Goal: Transaction & Acquisition: Obtain resource

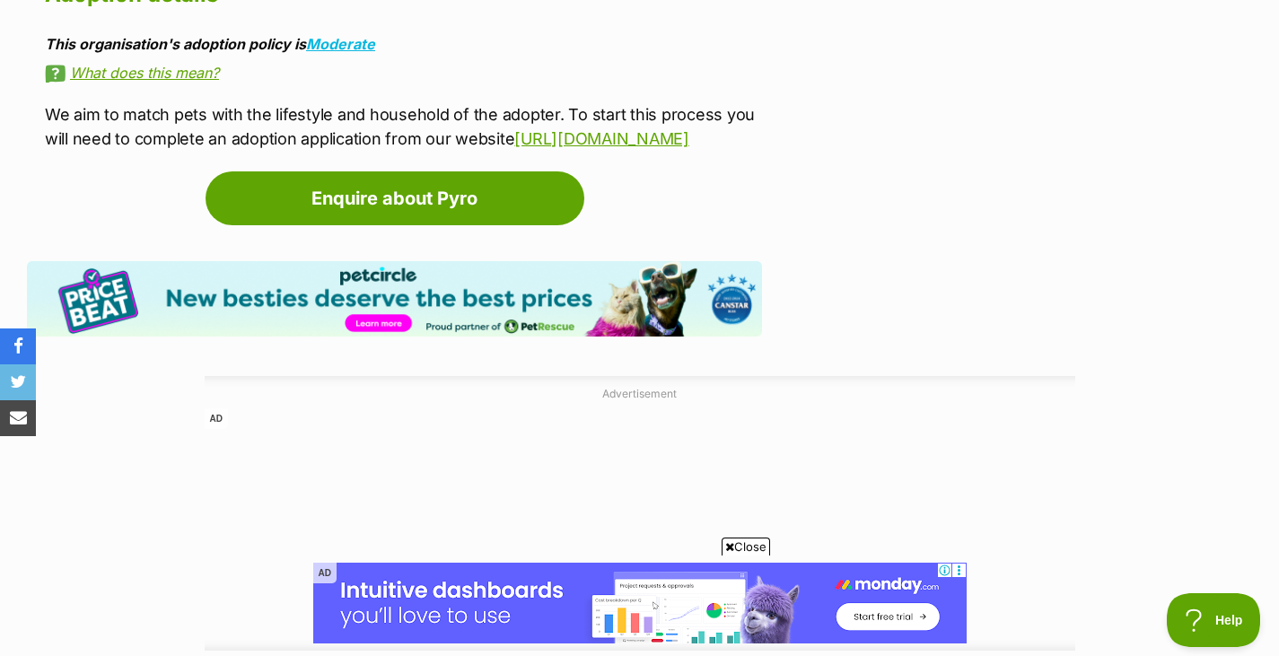
scroll to position [2638, 0]
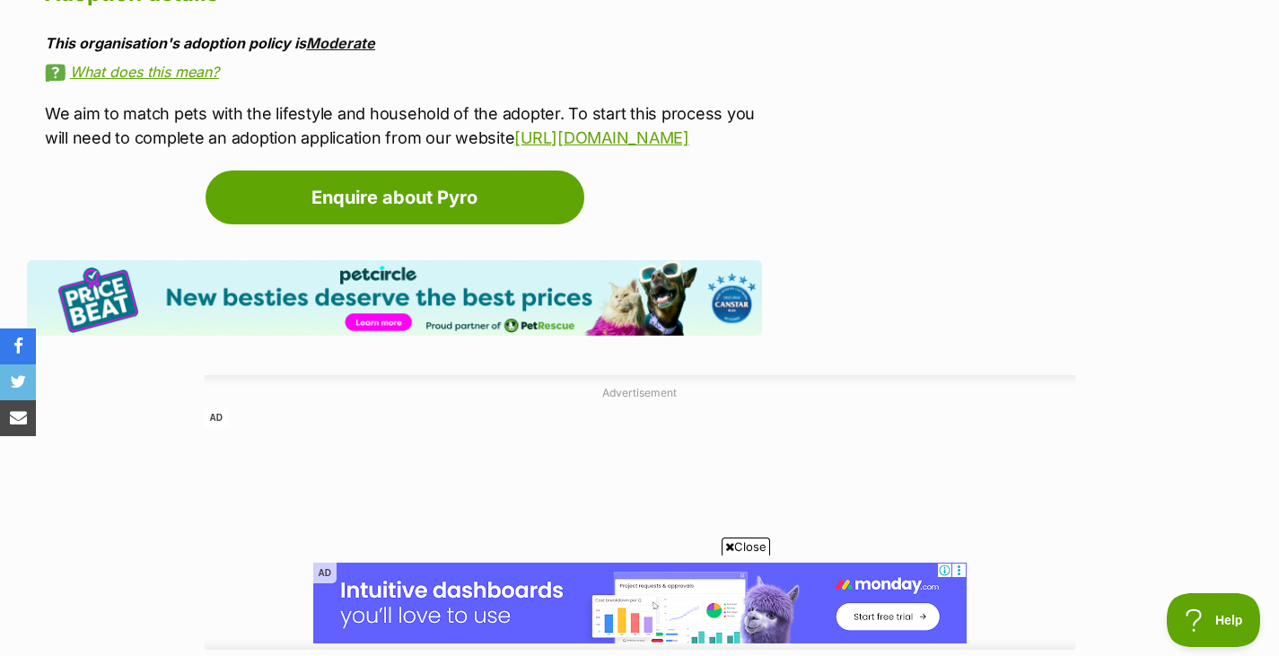
click at [355, 34] on link "Moderate" at bounding box center [340, 43] width 69 height 18
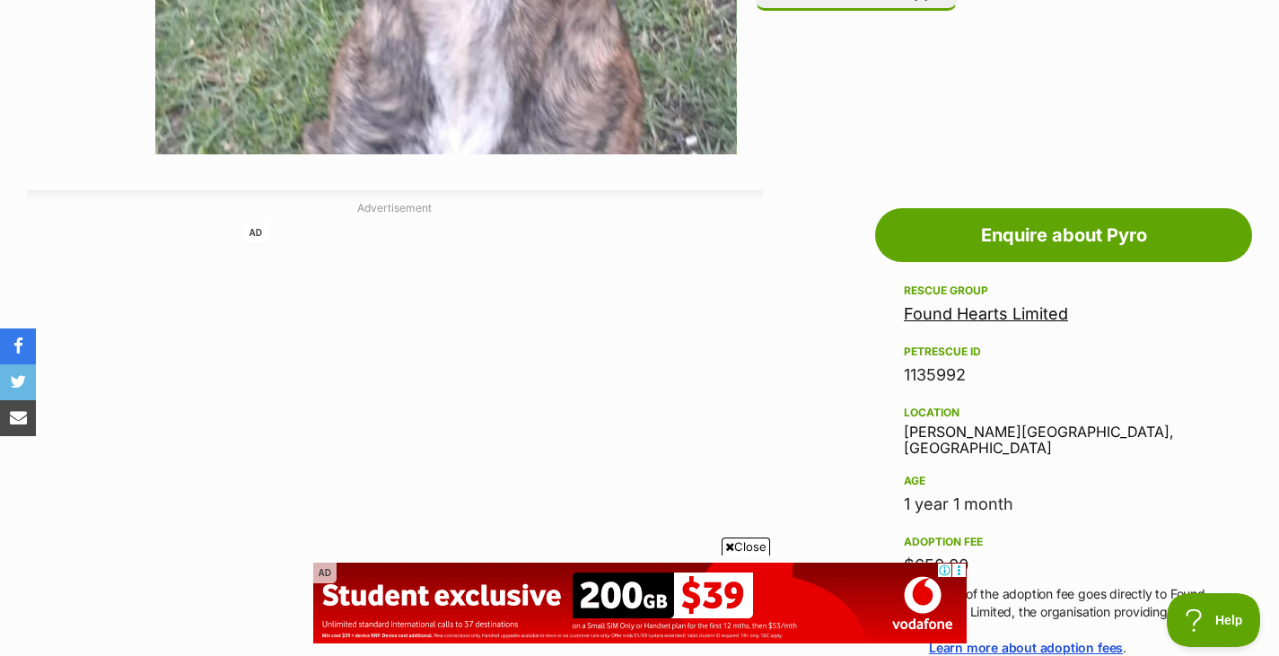
scroll to position [808, 0]
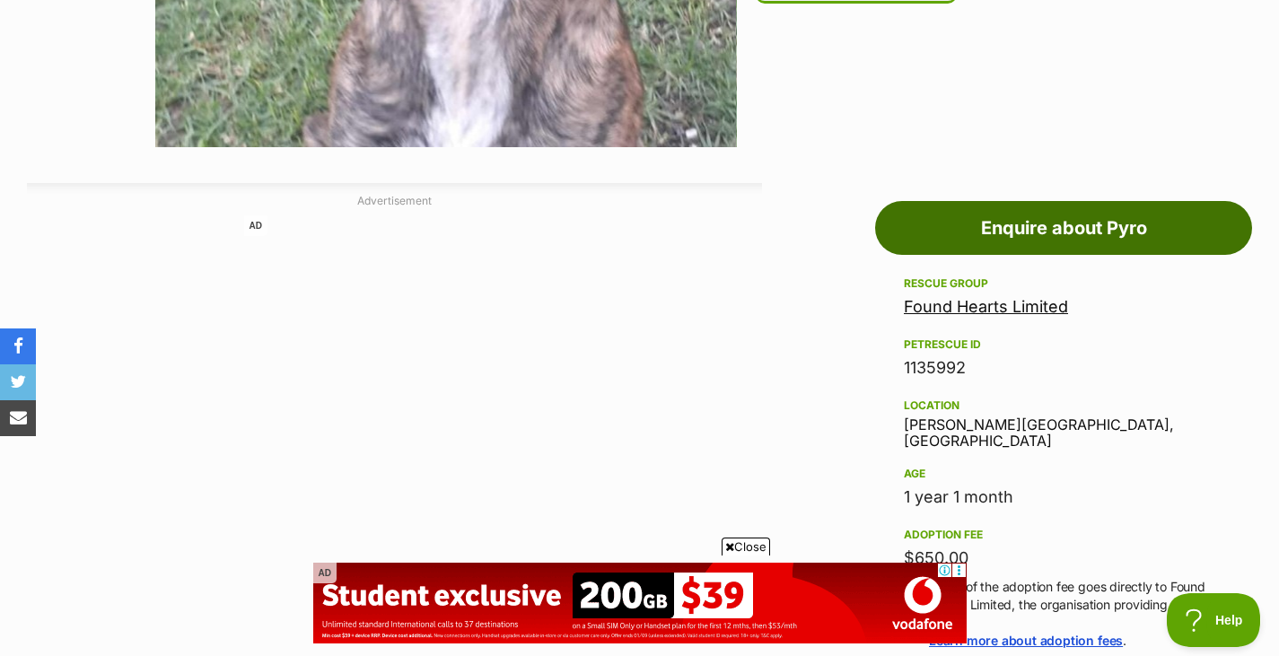
click at [999, 241] on link "Enquire about Pyro" at bounding box center [1063, 228] width 377 height 54
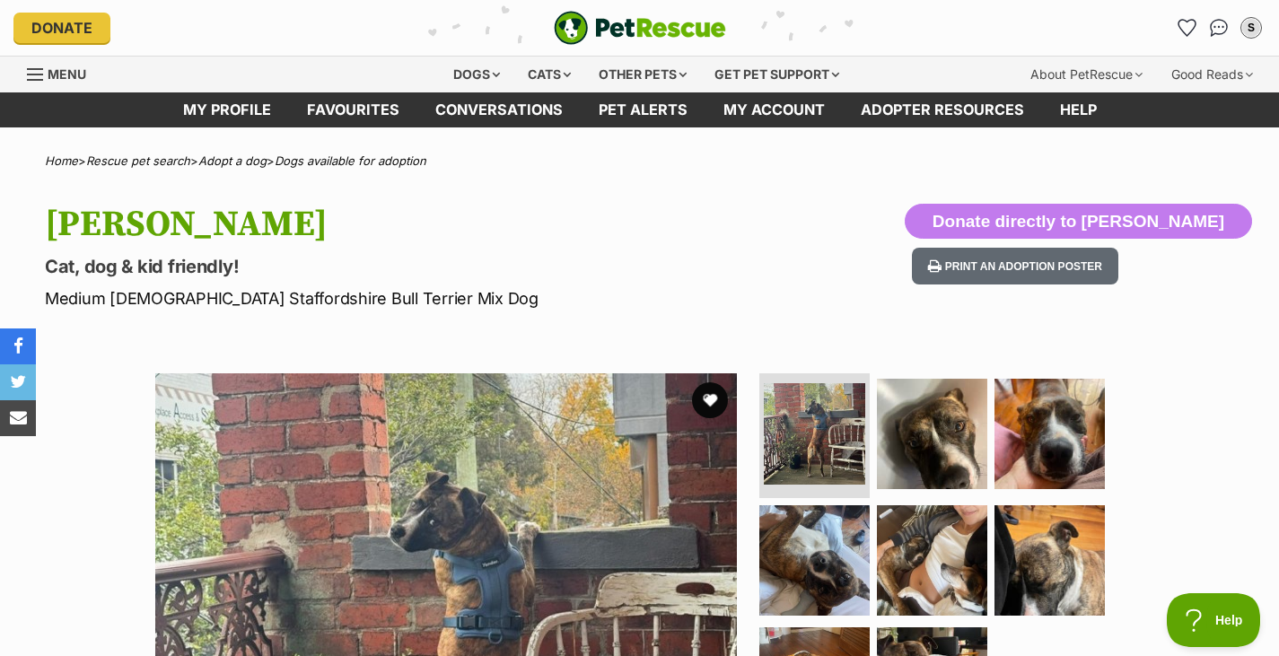
click at [759, 297] on p "Medium Male Staffordshire Bull Terrier Mix Dog" at bounding box center [412, 298] width 735 height 24
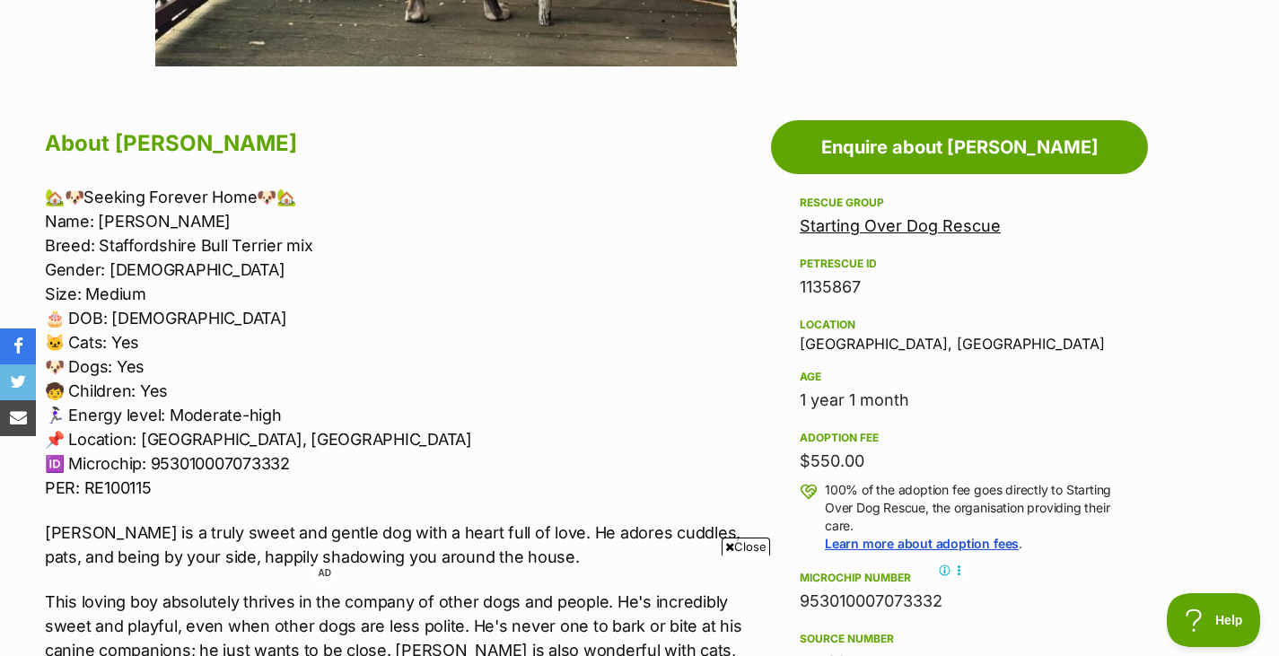
scroll to position [834, 0]
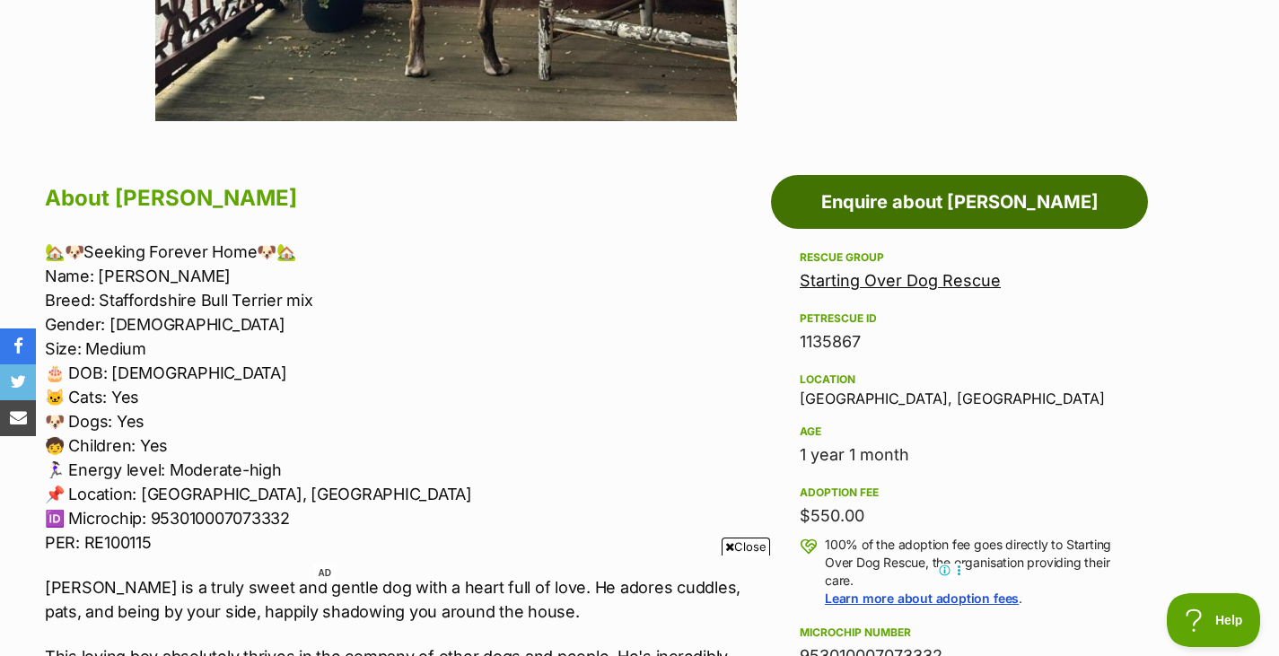
click at [956, 203] on link "Enquire about Gilligan" at bounding box center [959, 202] width 377 height 54
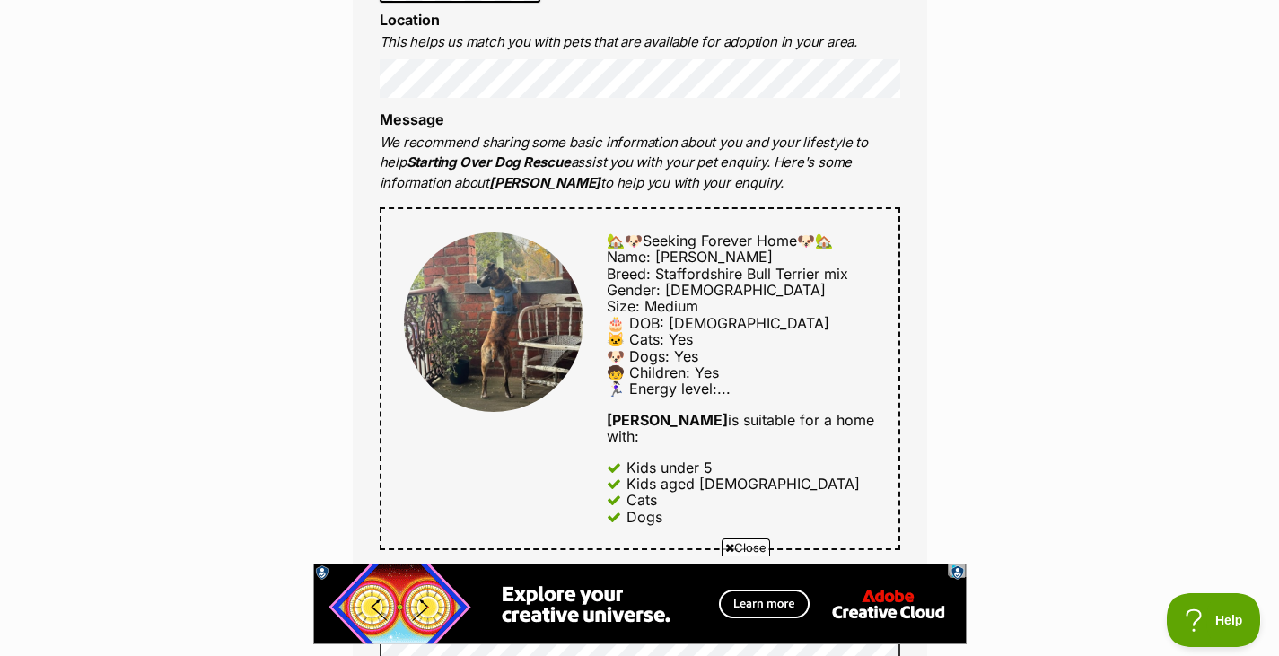
scroll to position [700, 0]
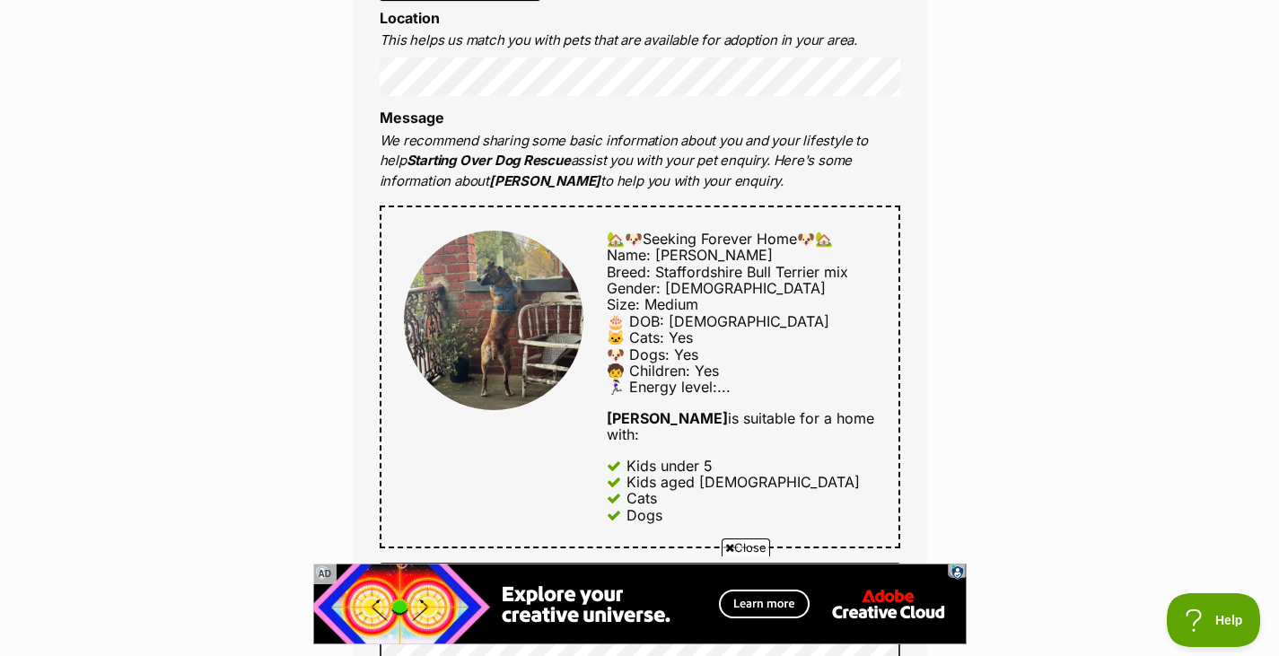
click at [746, 548] on span "Close" at bounding box center [746, 548] width 48 height 18
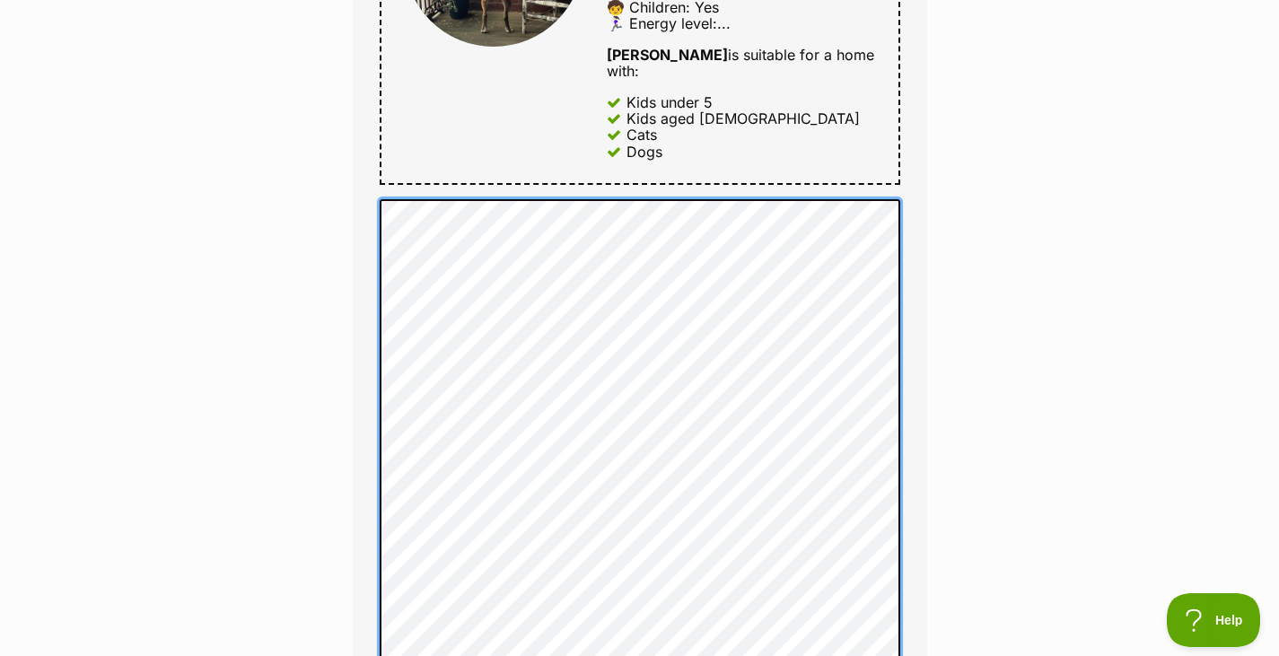
scroll to position [1223, 0]
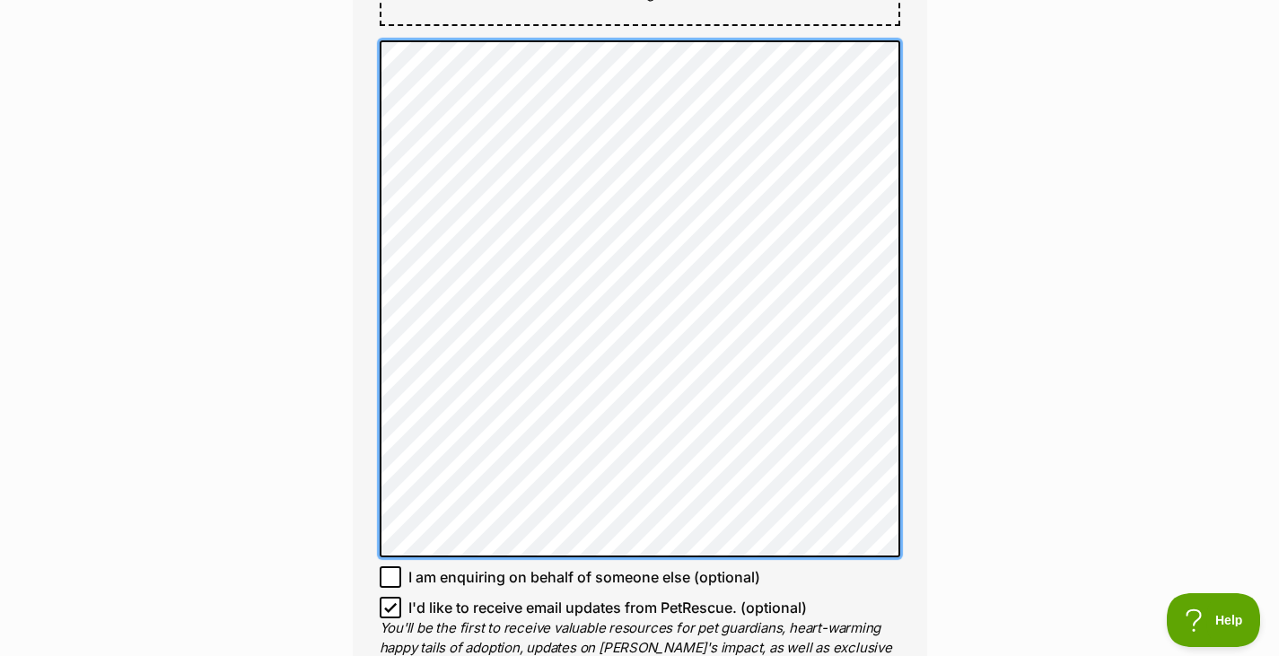
click at [342, 50] on div "Enquire about Gilligan Full name Spencer Email We require this to be able to se…" at bounding box center [640, 244] width 628 height 2607
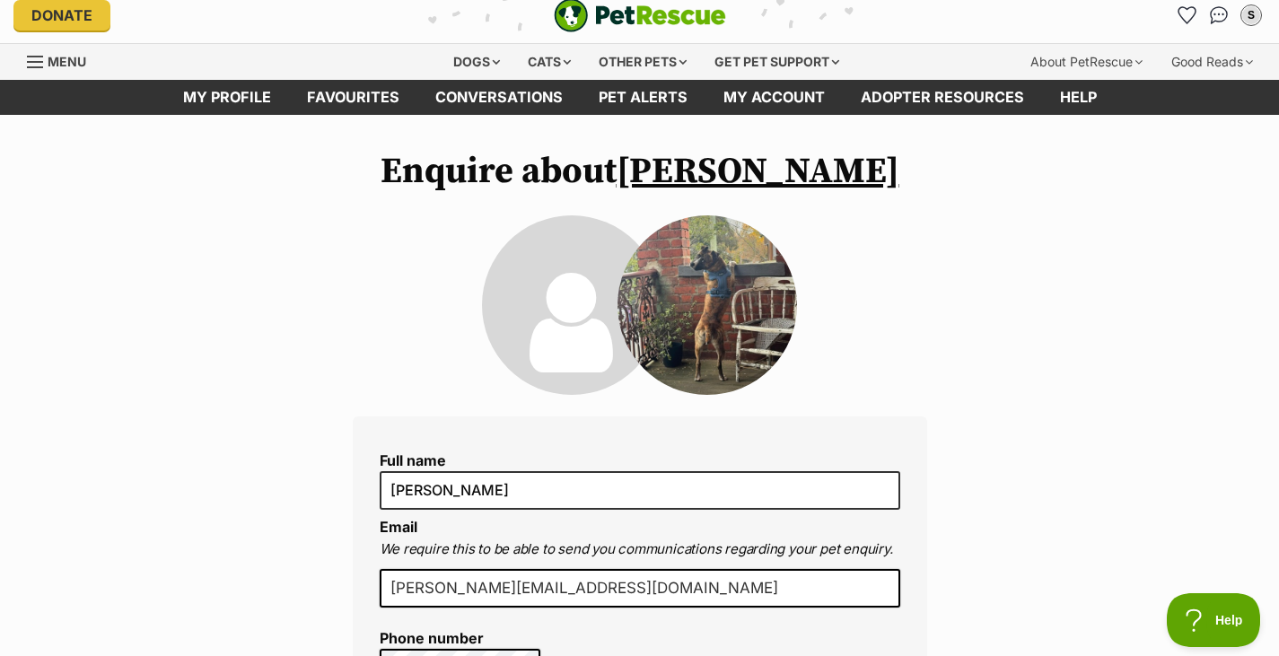
scroll to position [0, 0]
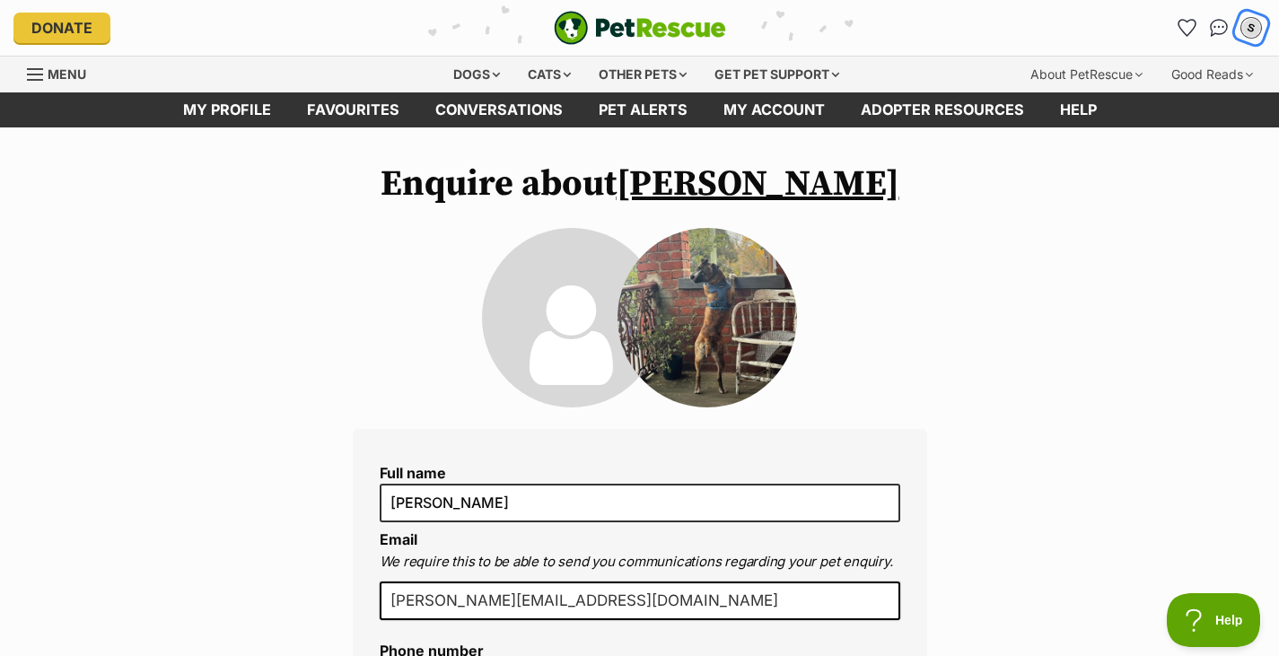
click at [1257, 33] on div "S" at bounding box center [1251, 27] width 23 height 23
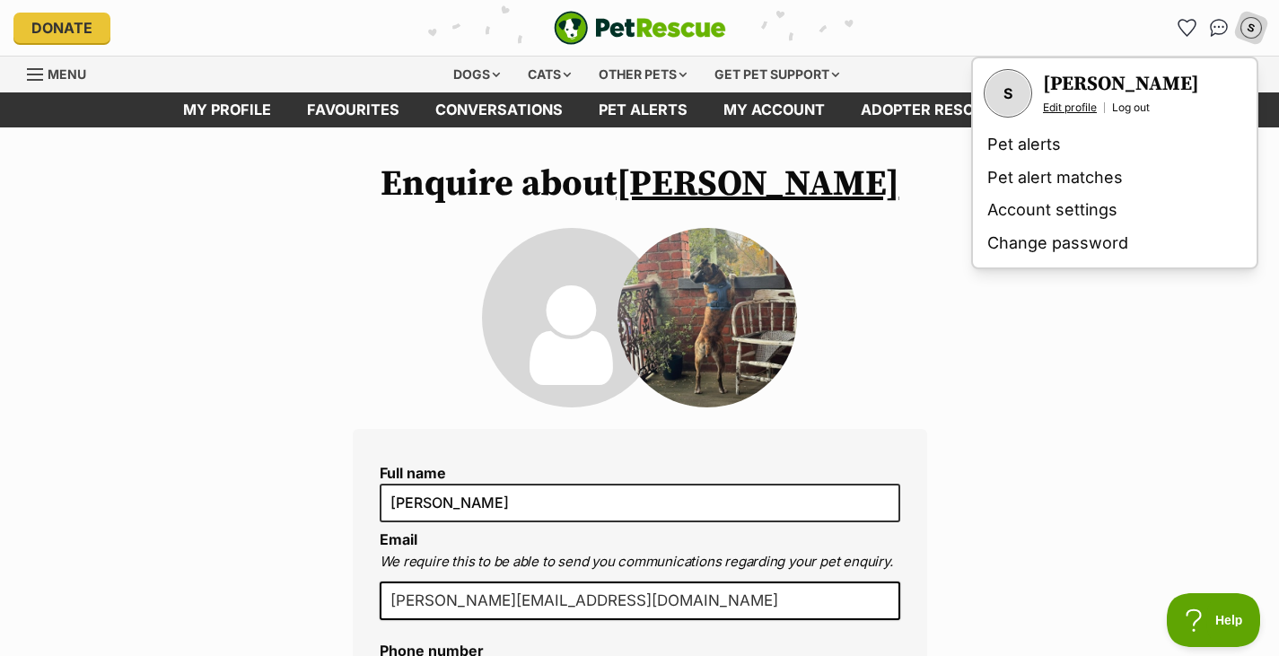
click at [1073, 107] on link "Edit profile" at bounding box center [1070, 108] width 54 height 14
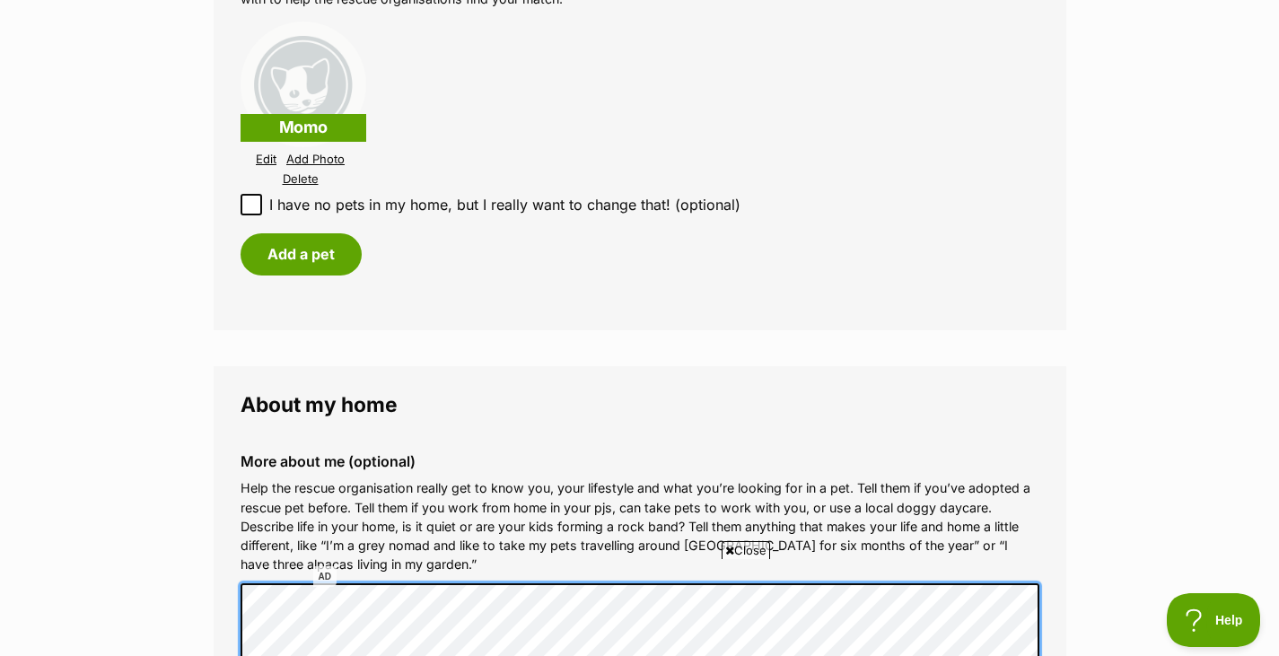
scroll to position [1948, 0]
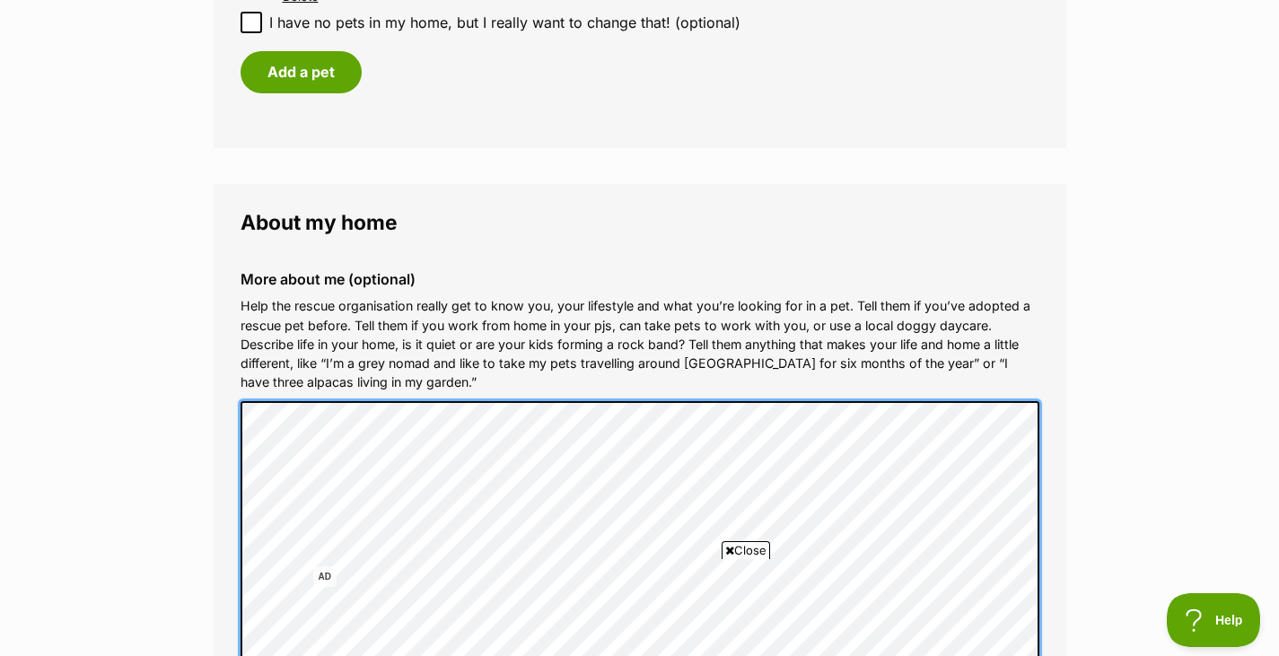
click at [230, 425] on div "More about me (optional) Help the rescue organisation really get to know you, y…" at bounding box center [640, 597] width 828 height 680
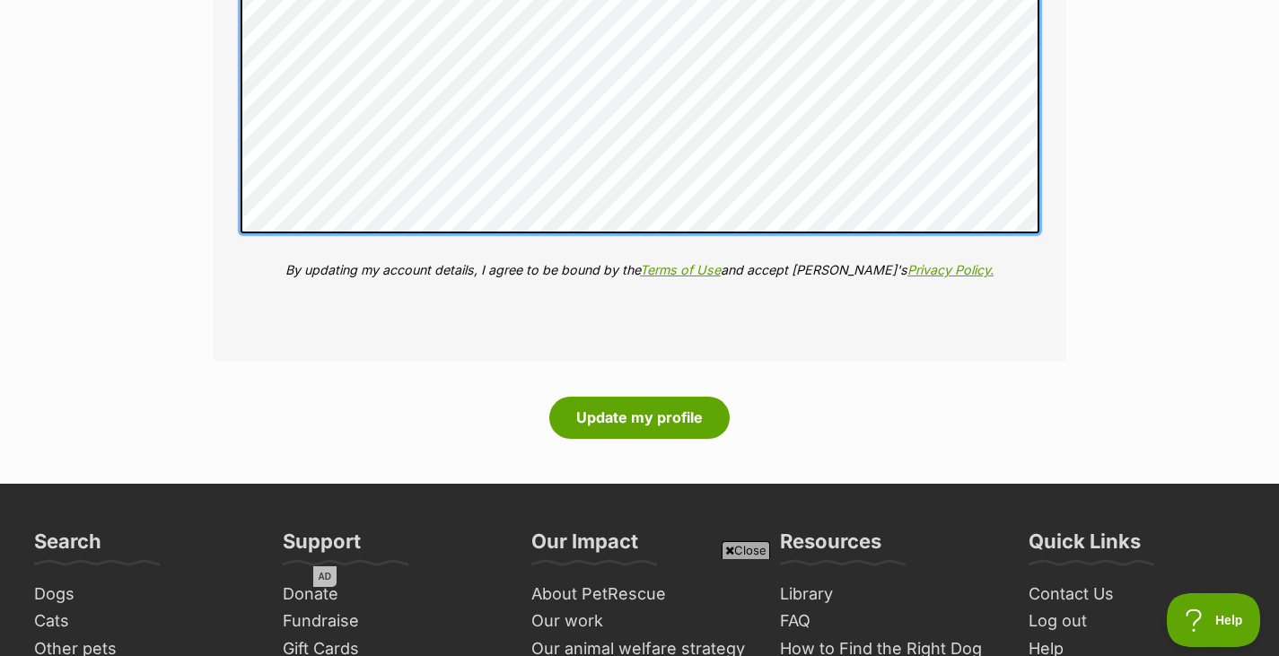
scroll to position [2563, 0]
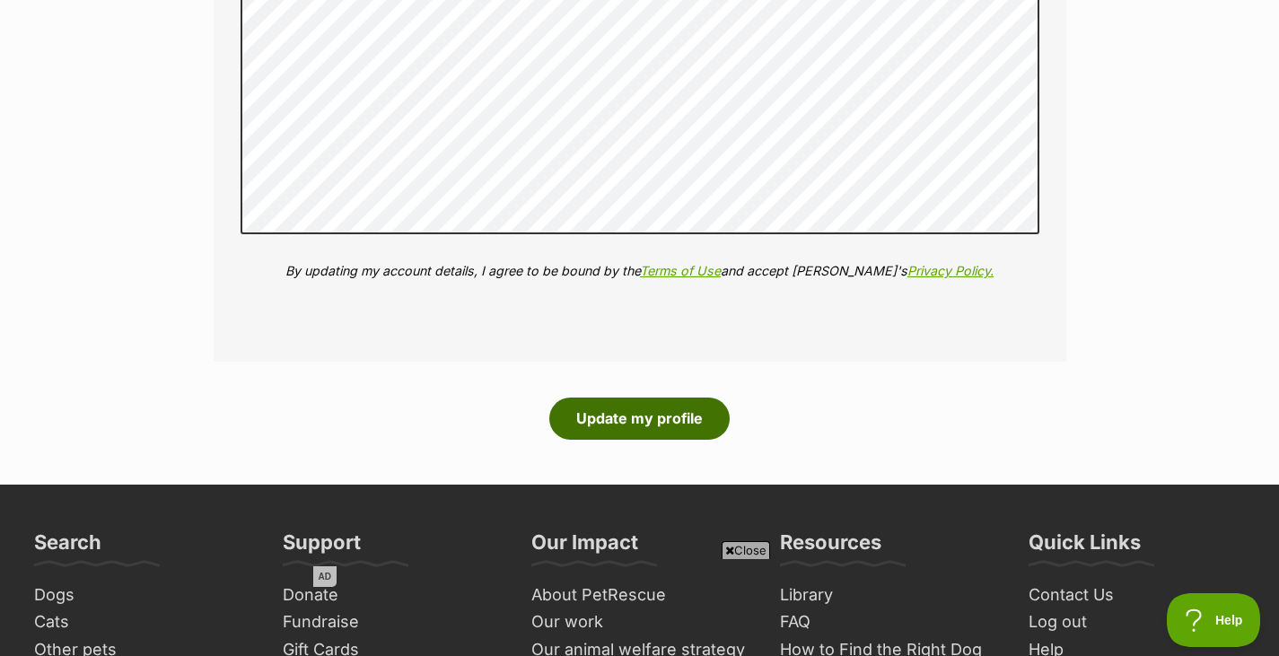
click at [645, 409] on button "Update my profile" at bounding box center [639, 418] width 180 height 41
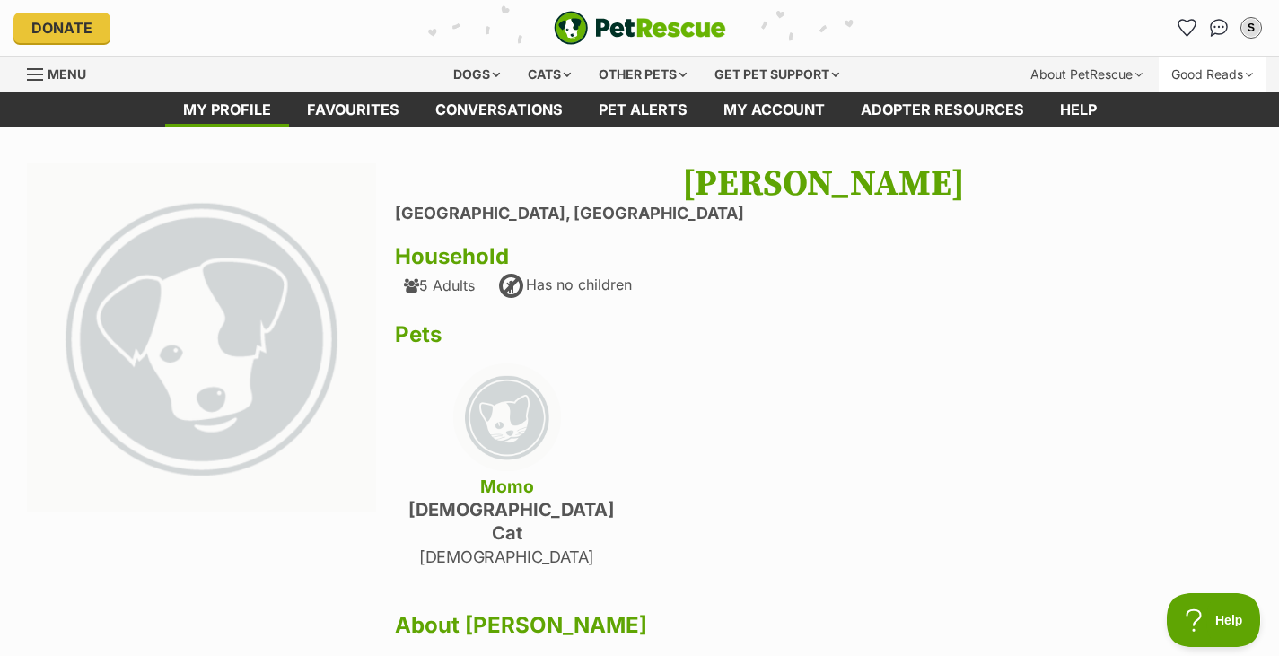
click at [1234, 77] on div "Good Reads" at bounding box center [1212, 75] width 107 height 36
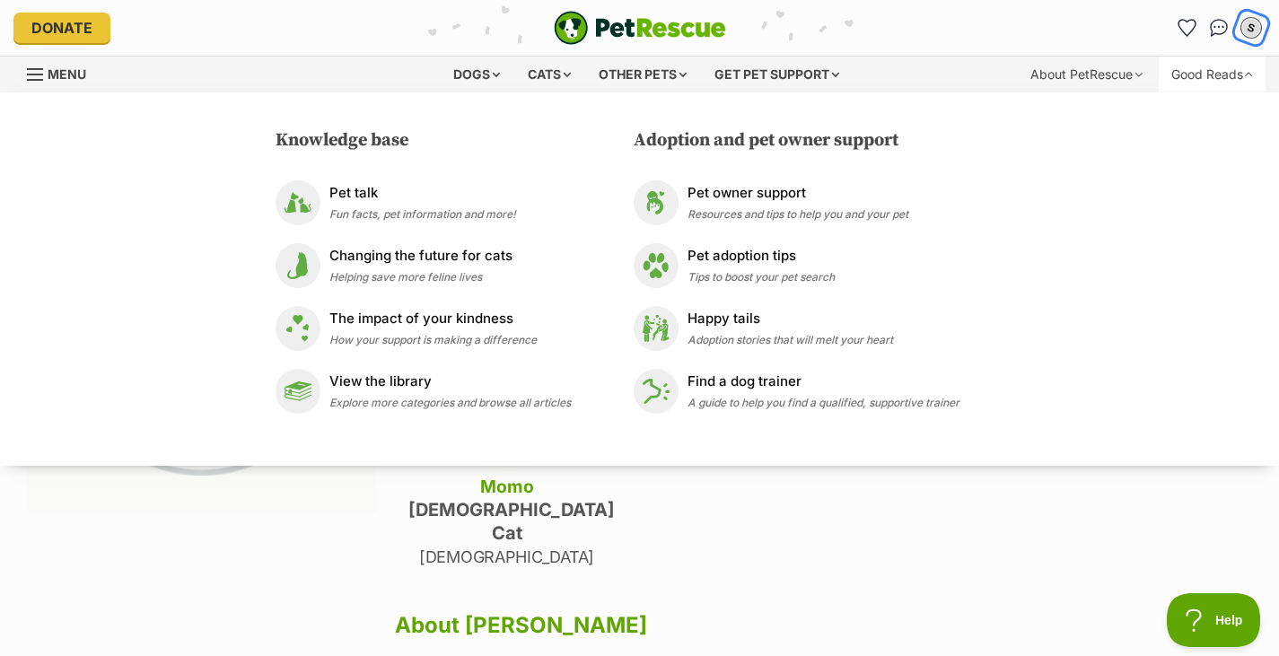
drag, startPoint x: 1234, startPoint y: 77, endPoint x: 1245, endPoint y: 29, distance: 49.7
click at [1245, 29] on div "S" at bounding box center [1251, 27] width 23 height 23
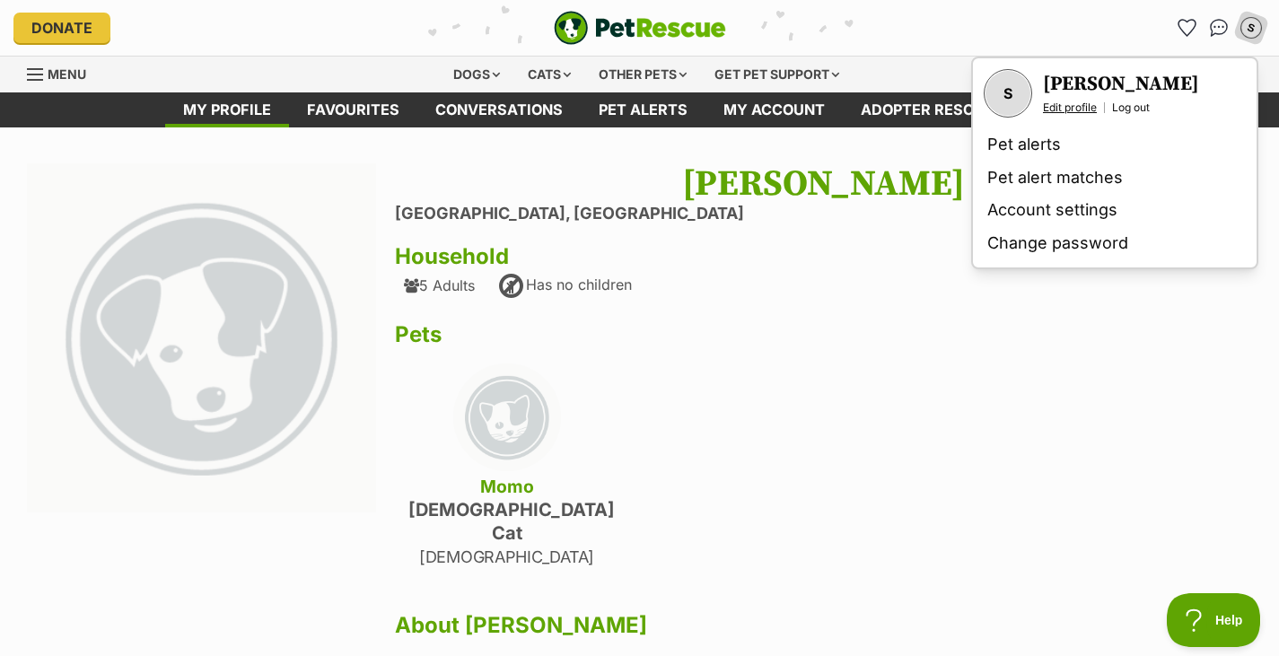
click at [1065, 105] on link "Edit profile" at bounding box center [1070, 108] width 54 height 14
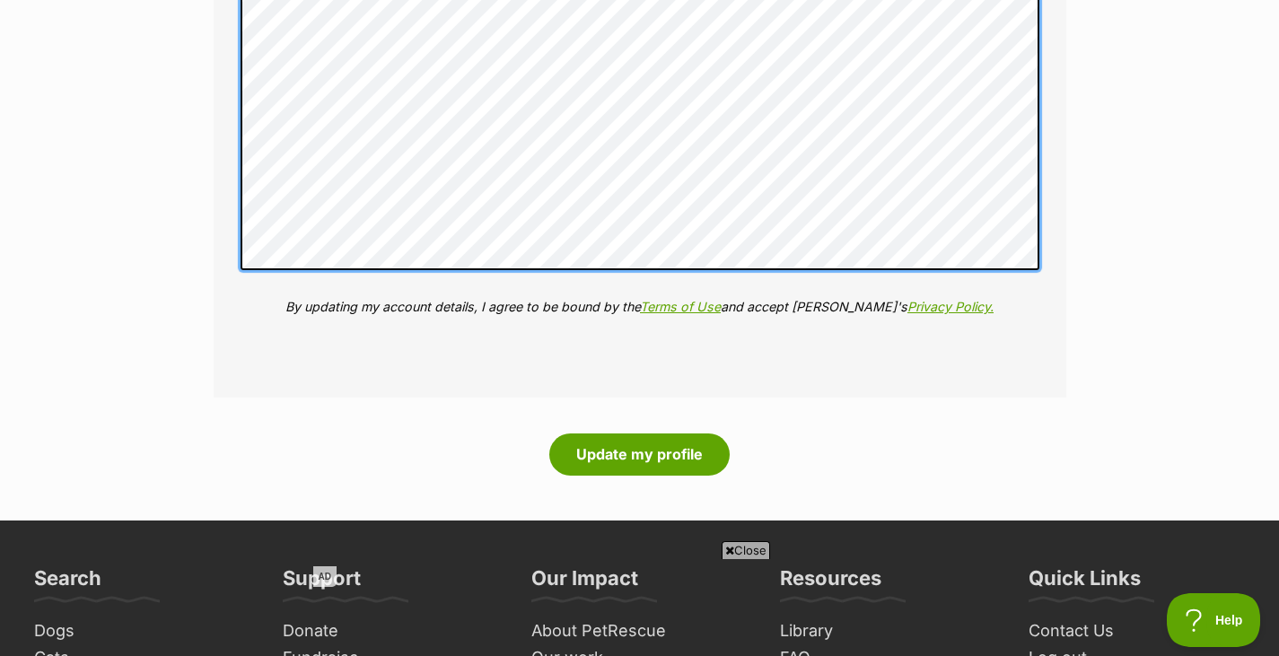
scroll to position [2530, 0]
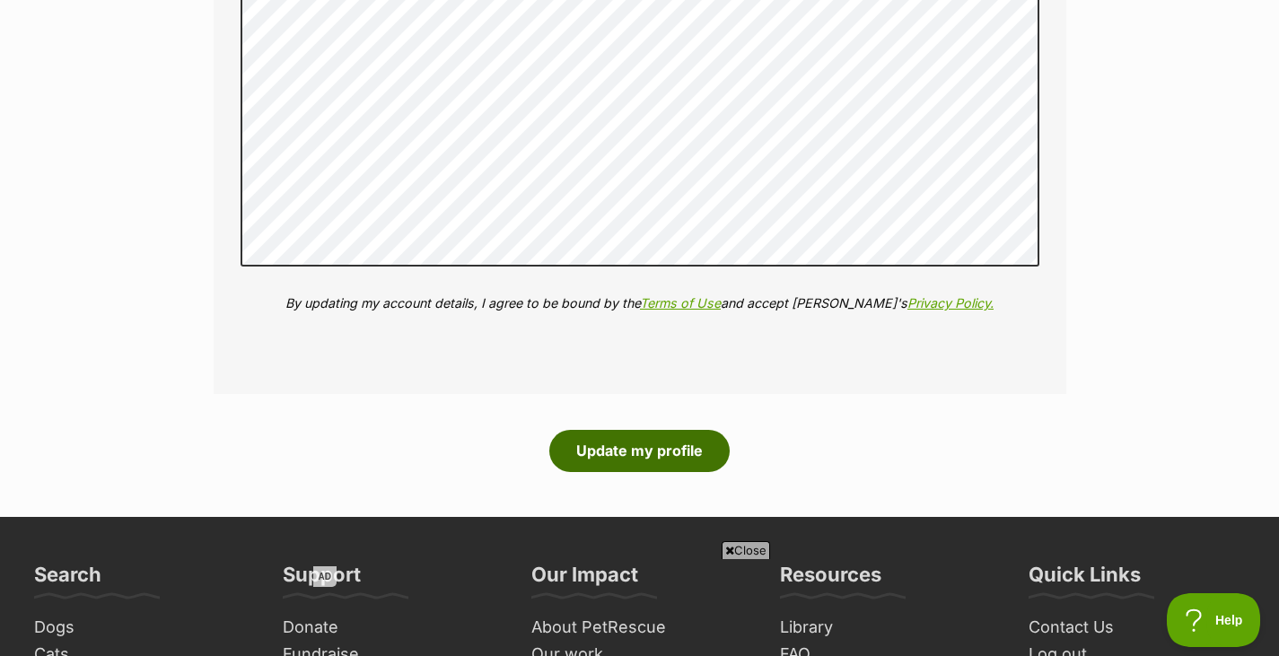
click at [588, 452] on button "Update my profile" at bounding box center [639, 450] width 180 height 41
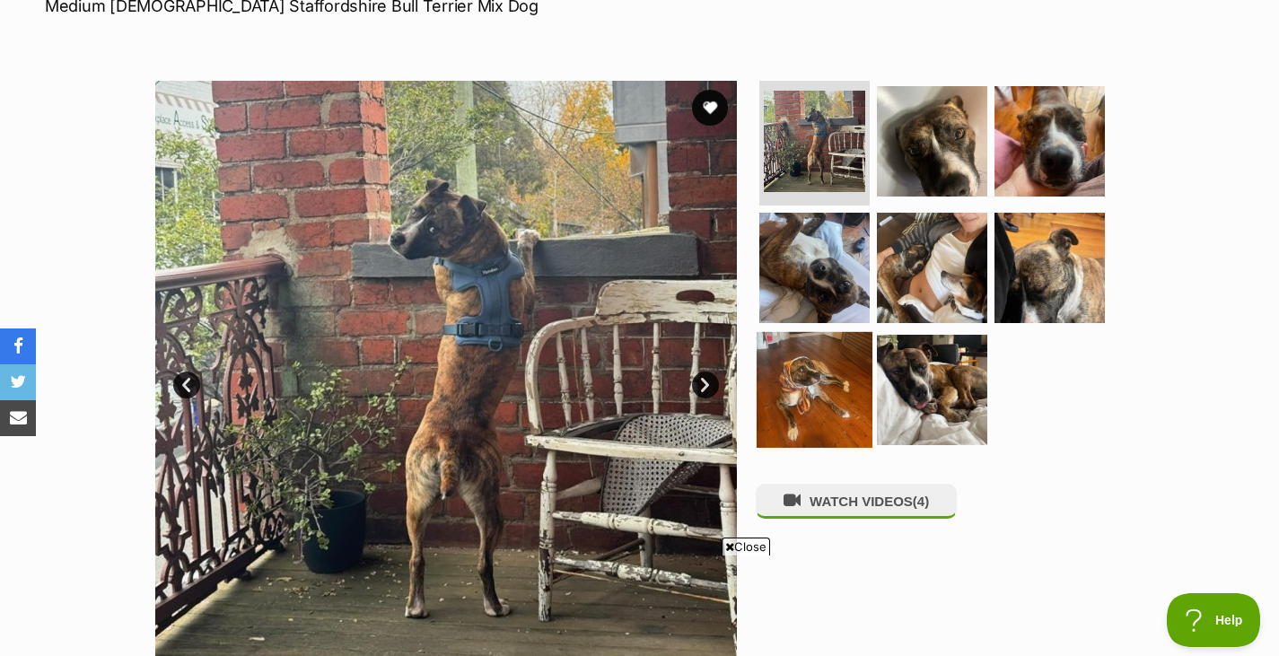
click at [815, 365] on img at bounding box center [815, 390] width 116 height 116
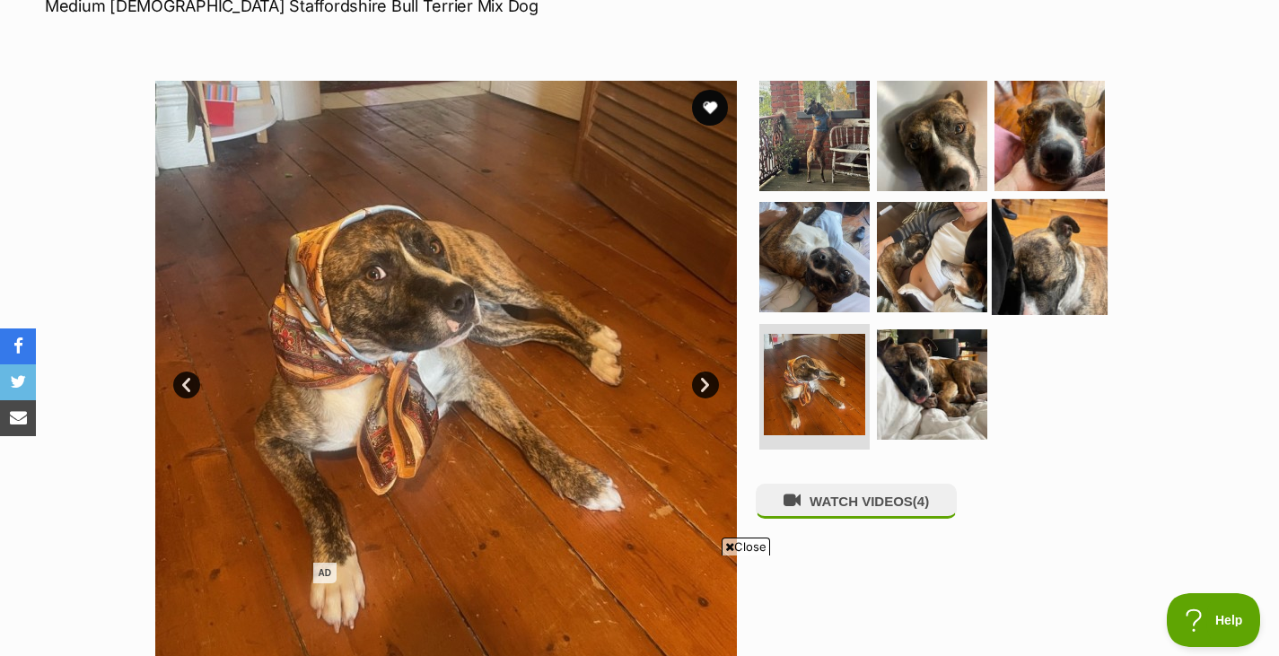
click at [1067, 245] on img at bounding box center [1050, 257] width 116 height 116
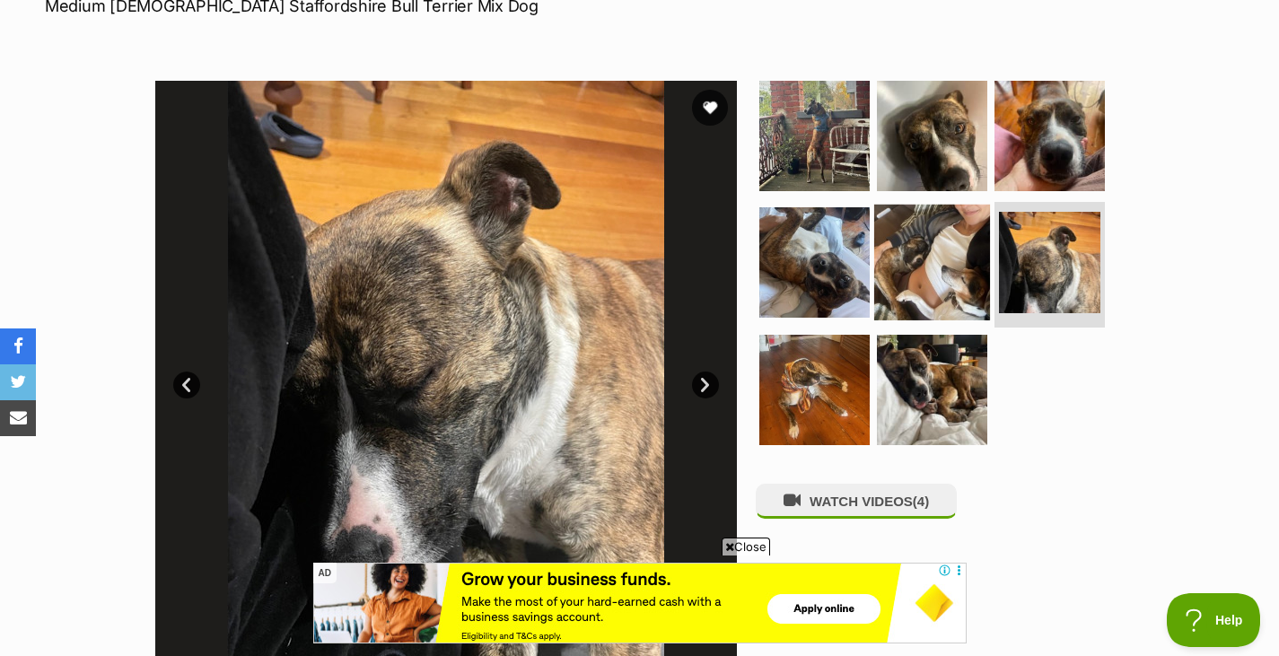
click at [957, 258] on img at bounding box center [932, 263] width 116 height 116
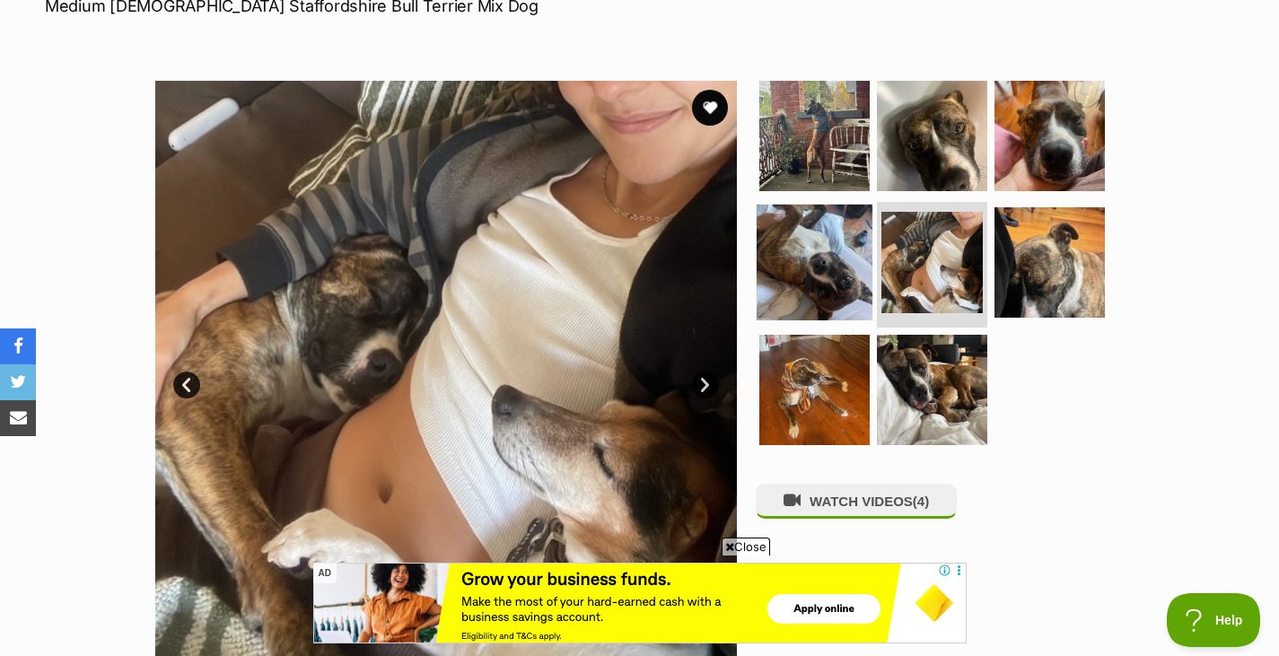
click at [818, 243] on img at bounding box center [815, 263] width 116 height 116
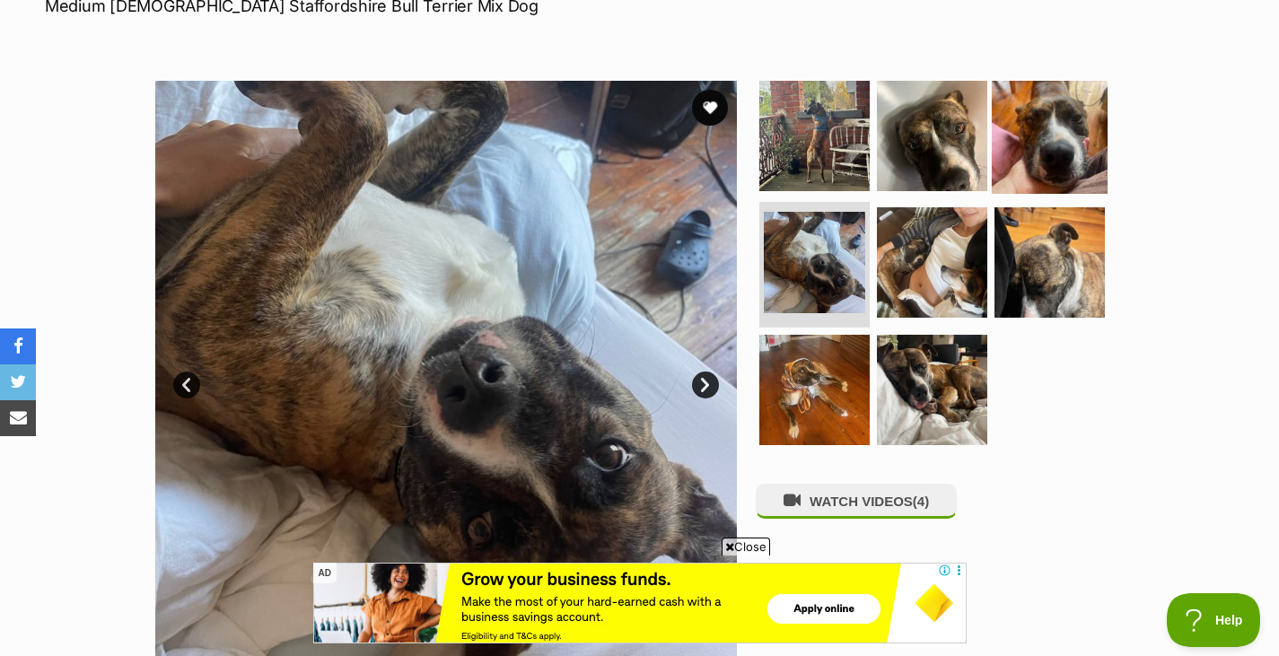
click at [1028, 140] on img at bounding box center [1050, 135] width 116 height 116
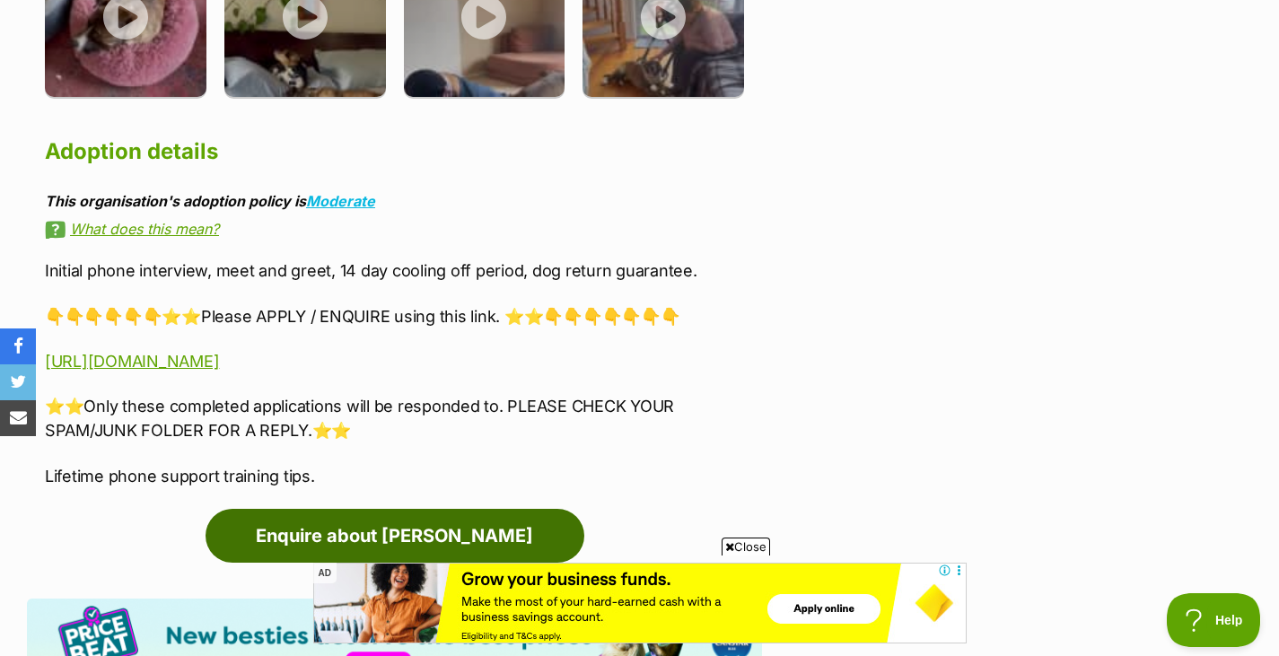
click at [447, 509] on link "Enquire about Gilligan" at bounding box center [395, 536] width 379 height 54
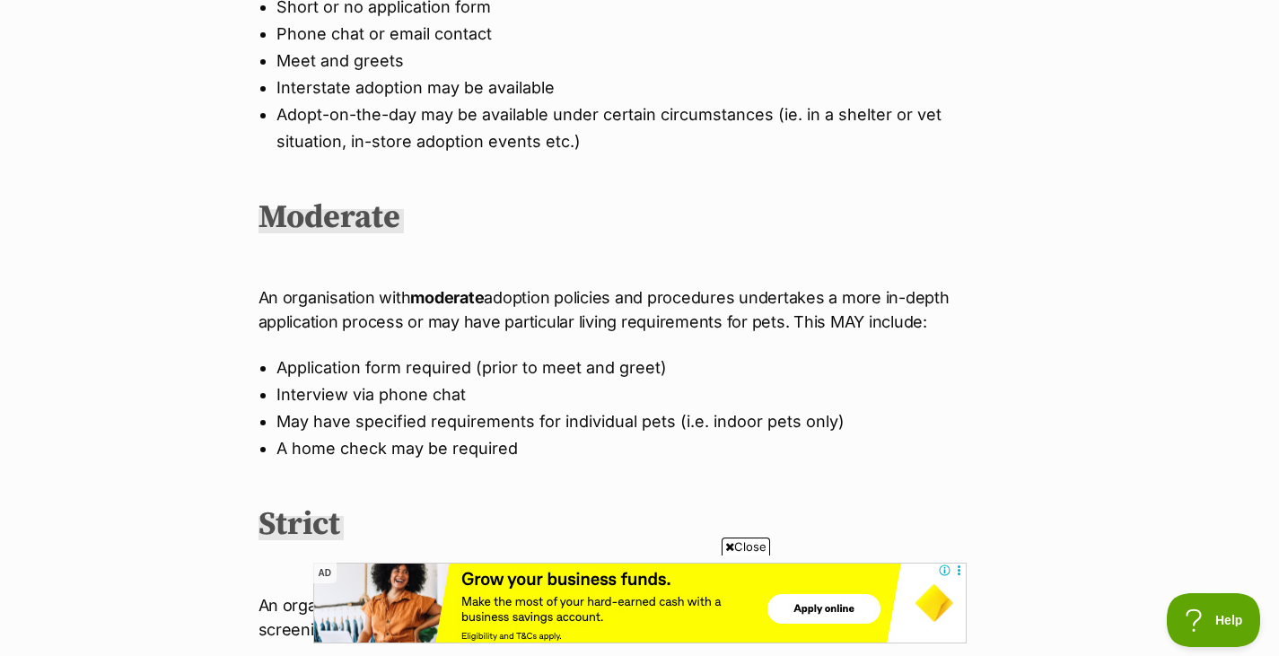
scroll to position [1197, 0]
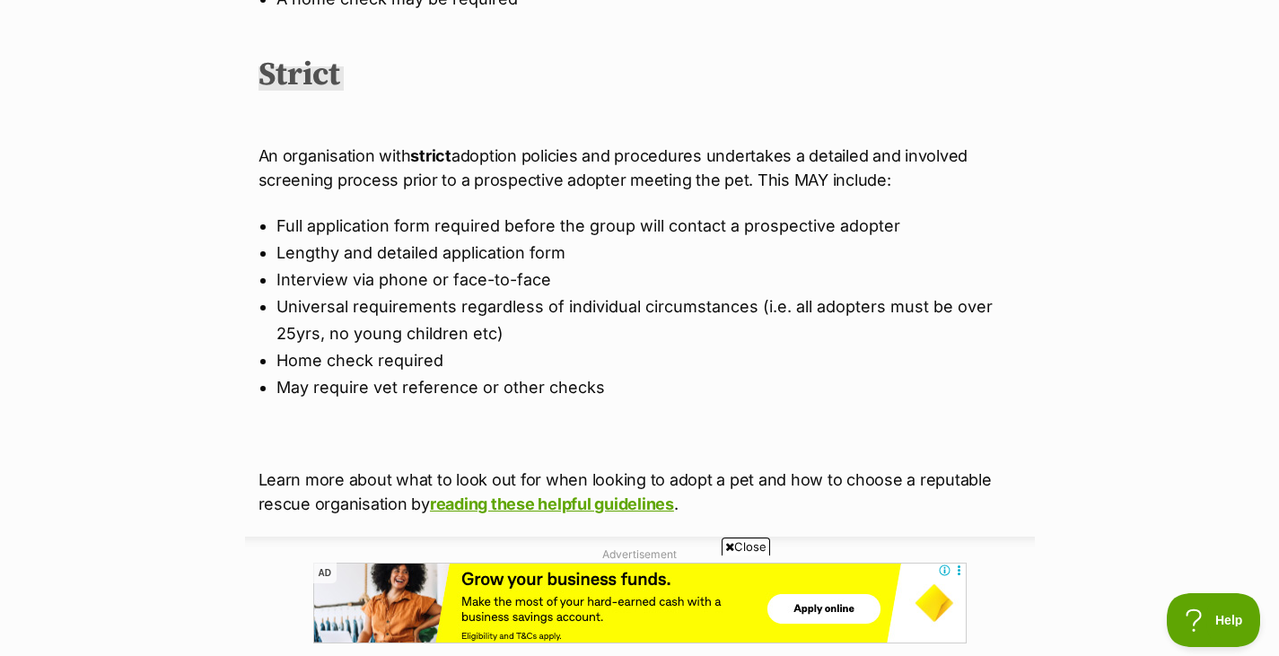
click at [149, 356] on div "What's happening at PetRescue Last updated: [DATE] Published on: [DATE] Adoptio…" at bounding box center [639, 15] width 1279 height 2099
click at [149, 356] on div "What's happening at PetRescue Last updated: 30 Oct, 2024 Published on: 3 Oct, 2…" at bounding box center [639, 15] width 1279 height 2099
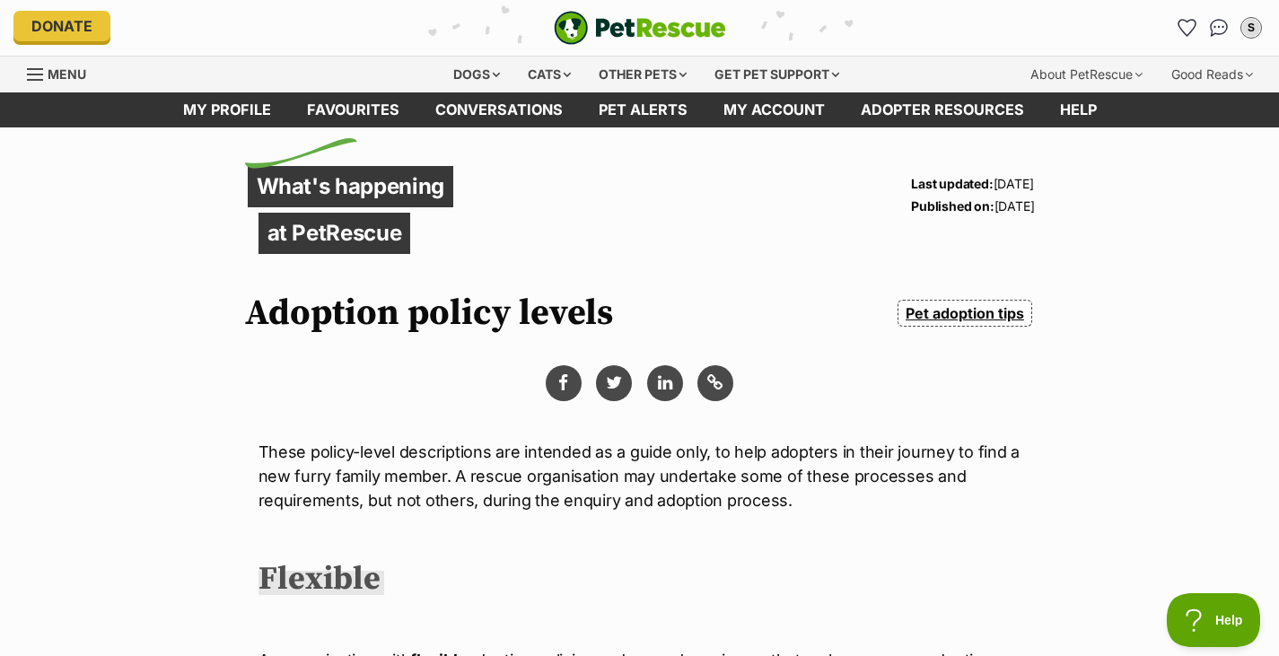
scroll to position [0, 0]
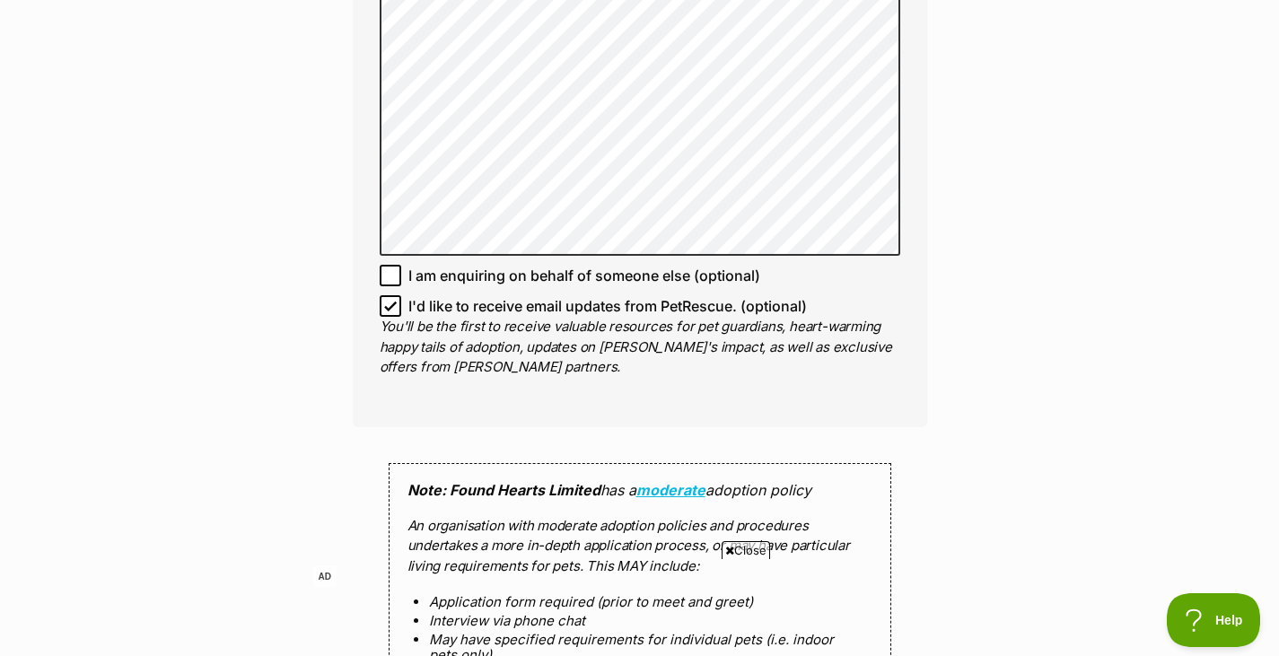
scroll to position [1501, 0]
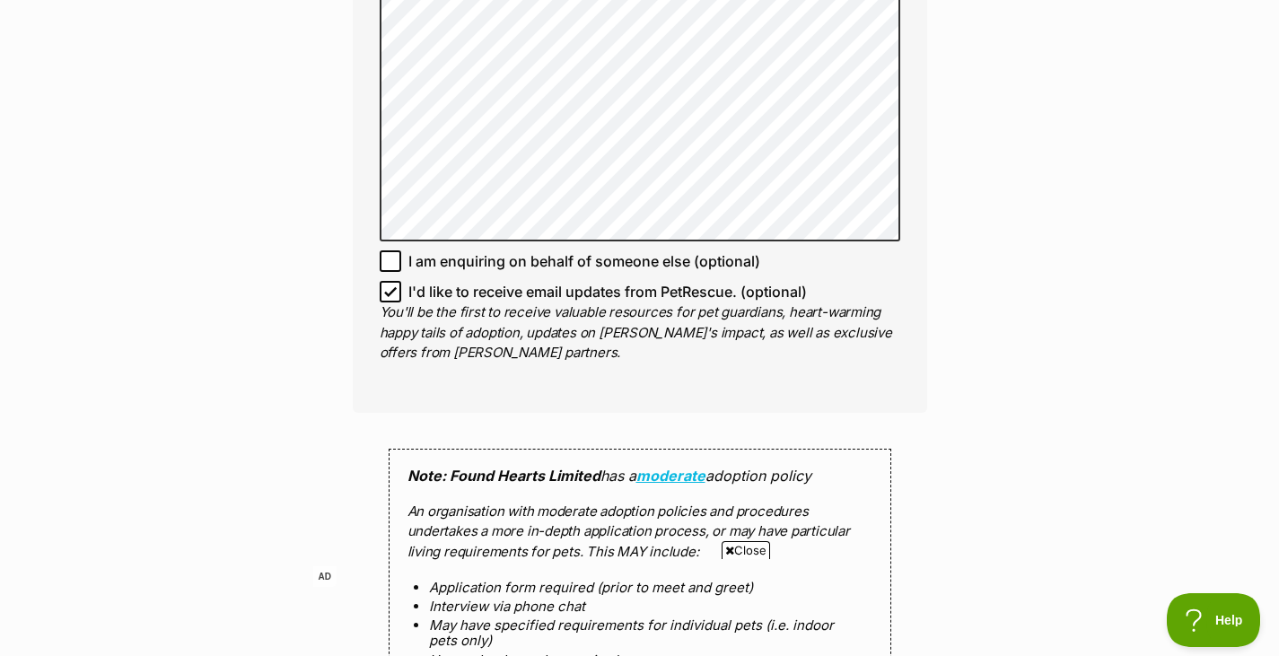
click at [394, 296] on icon at bounding box center [390, 291] width 13 height 13
click at [394, 296] on input "I'd like to receive email updates from PetRescue. (optional)" at bounding box center [391, 292] width 22 height 22
checkbox input "false"
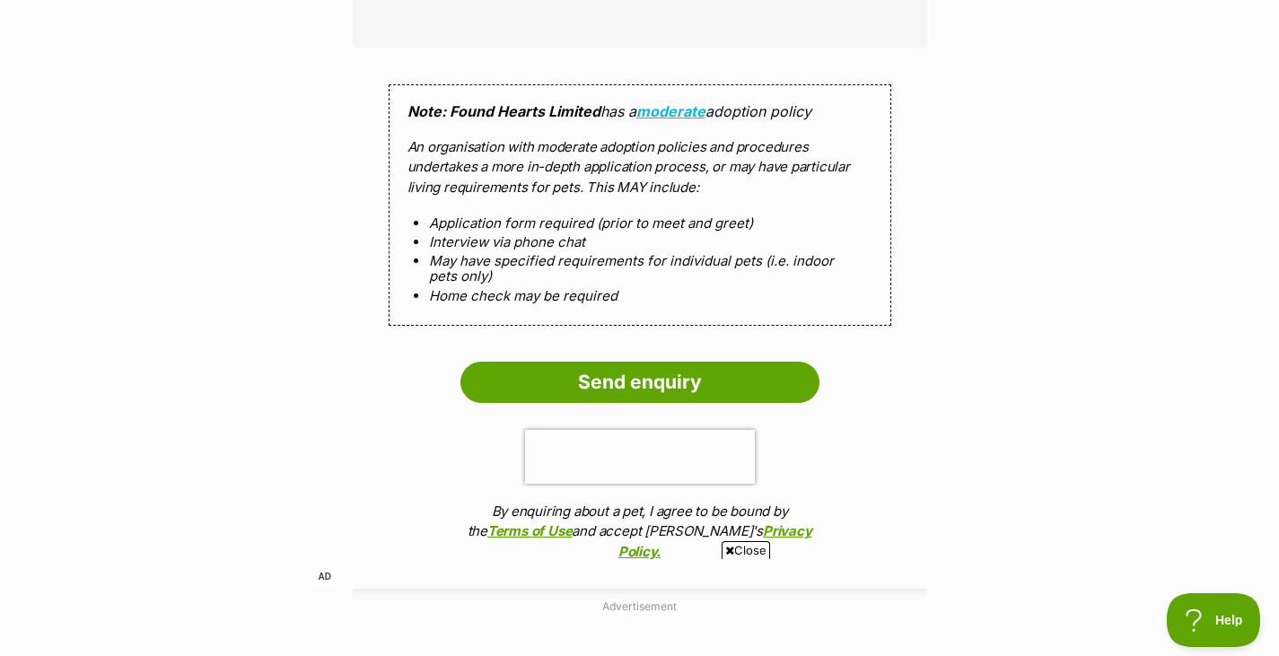
scroll to position [1877, 0]
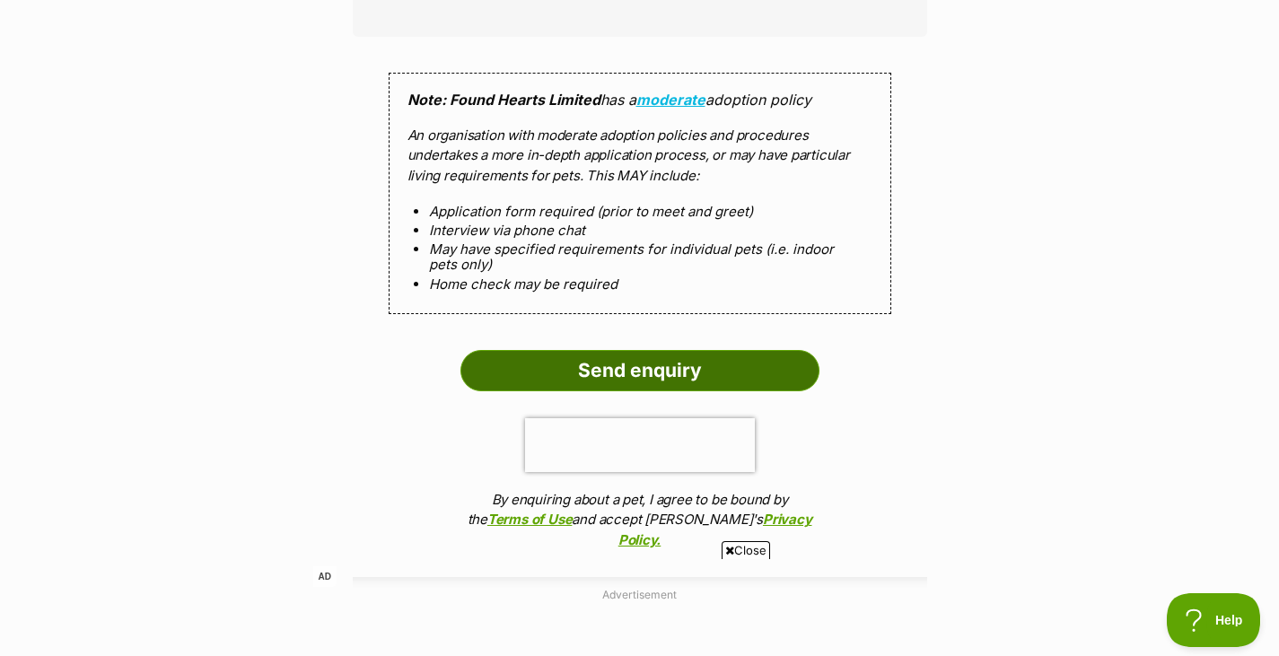
click at [562, 376] on input "Send enquiry" at bounding box center [639, 370] width 359 height 41
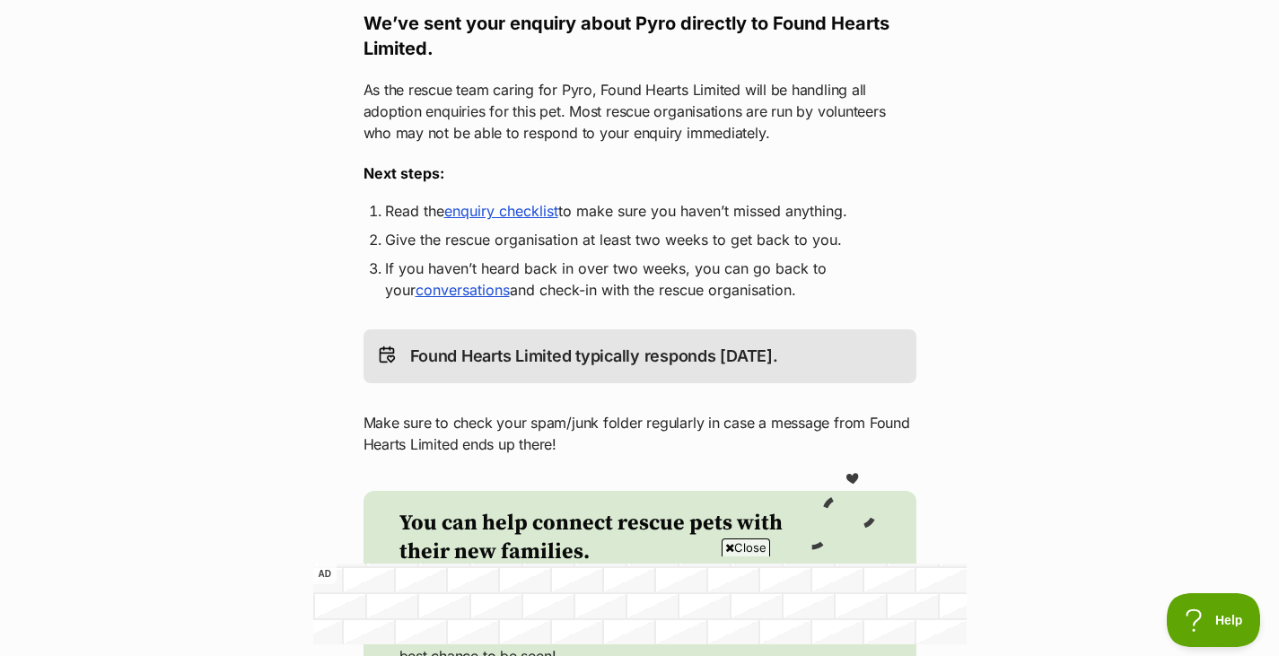
scroll to position [323, 0]
click at [534, 208] on link "enquiry checklist" at bounding box center [501, 210] width 114 height 18
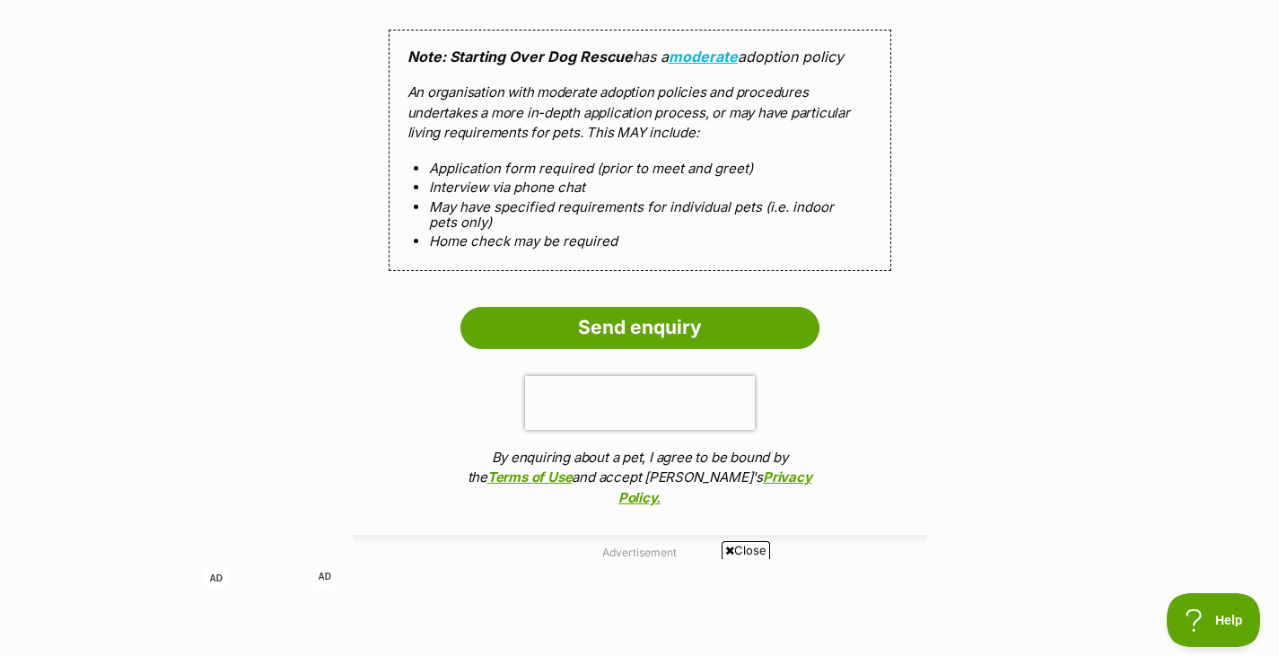
scroll to position [1958, 0]
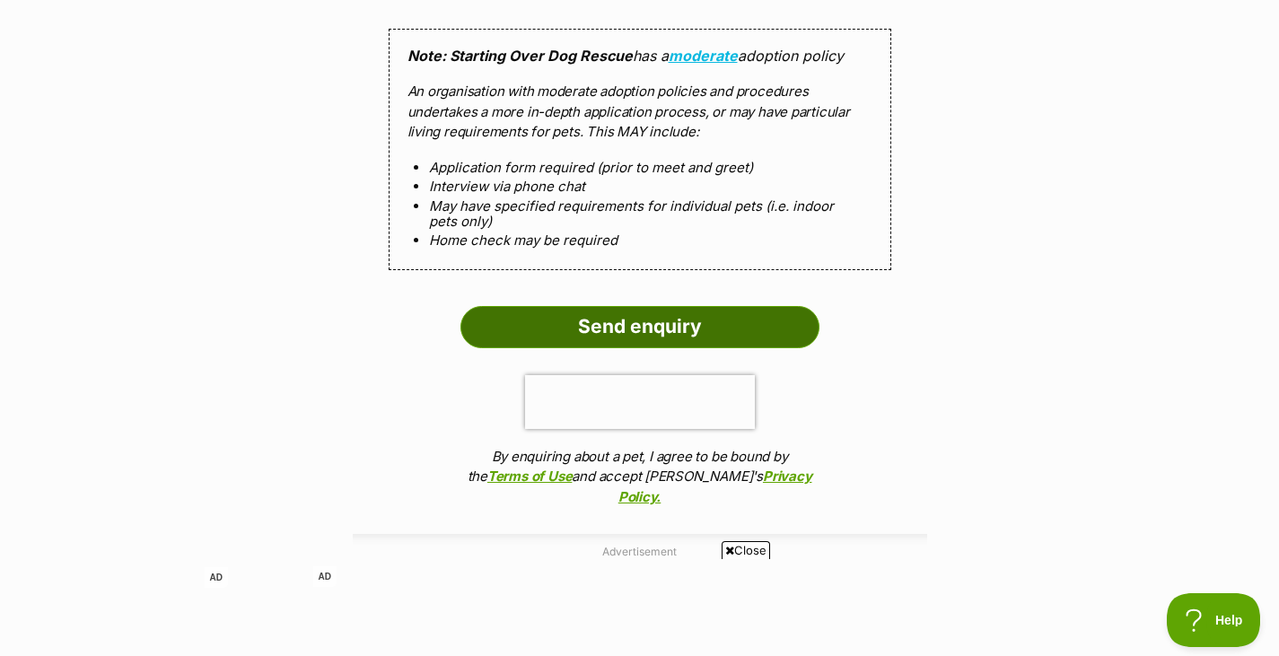
click at [716, 320] on input "Send enquiry" at bounding box center [639, 326] width 359 height 41
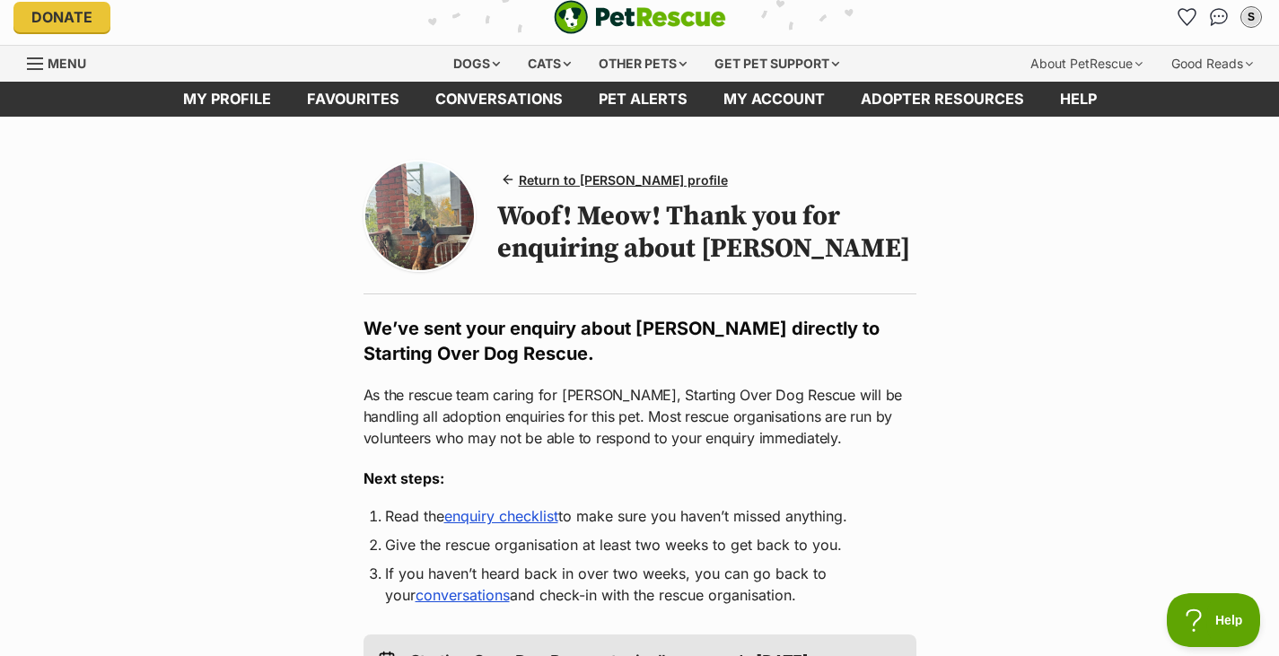
scroll to position [8, 0]
